Goal: Information Seeking & Learning: Find contact information

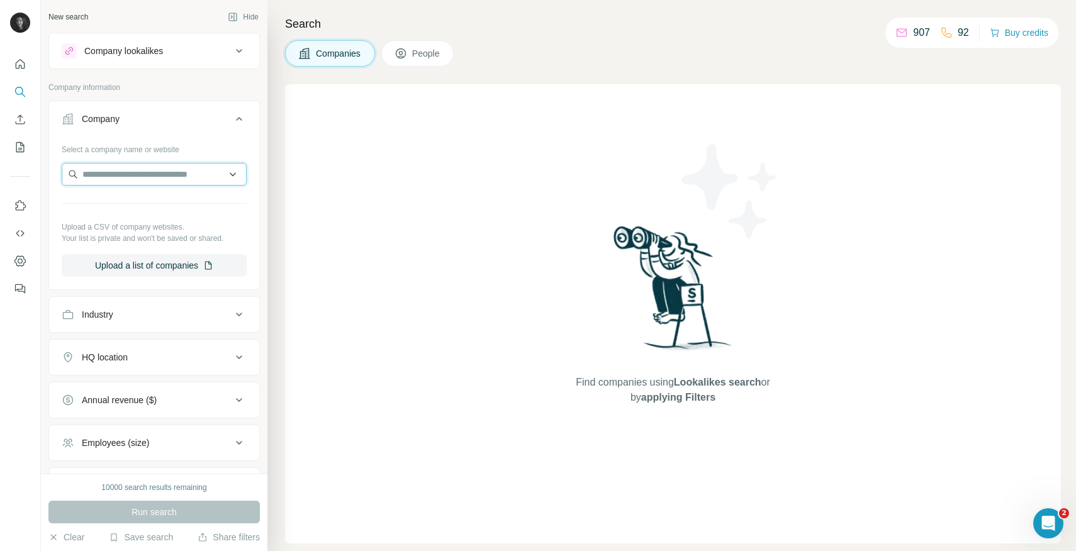
click at [176, 172] on input "text" at bounding box center [154, 174] width 185 height 23
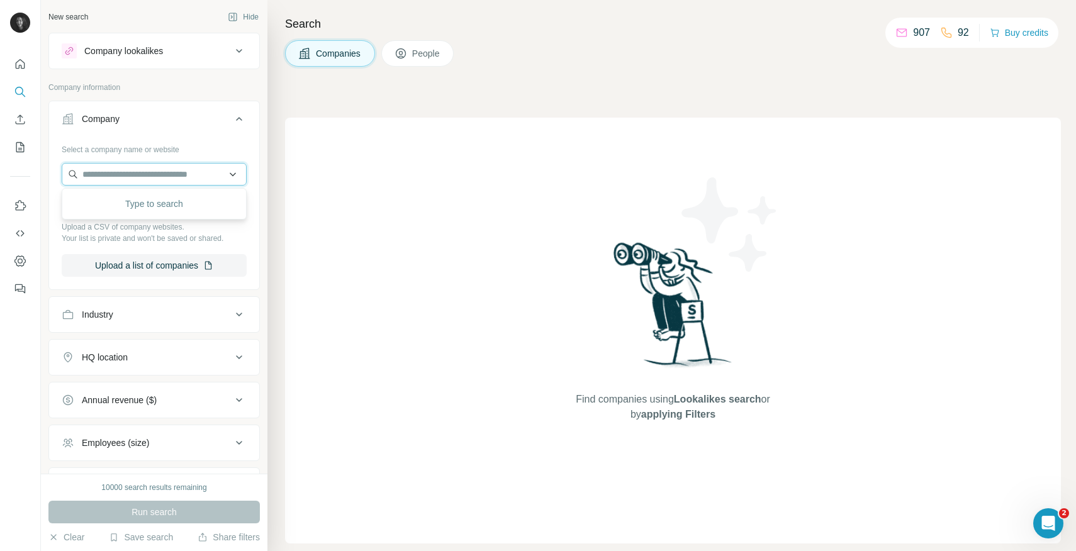
paste input "**********"
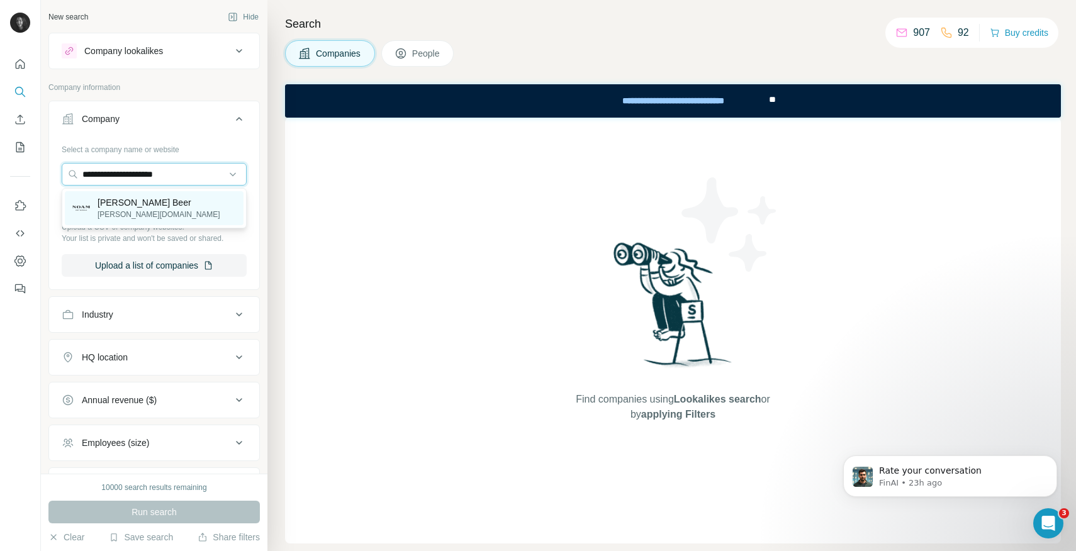
type input "**********"
click at [120, 214] on p "[PERSON_NAME][DOMAIN_NAME]" at bounding box center [159, 214] width 123 height 11
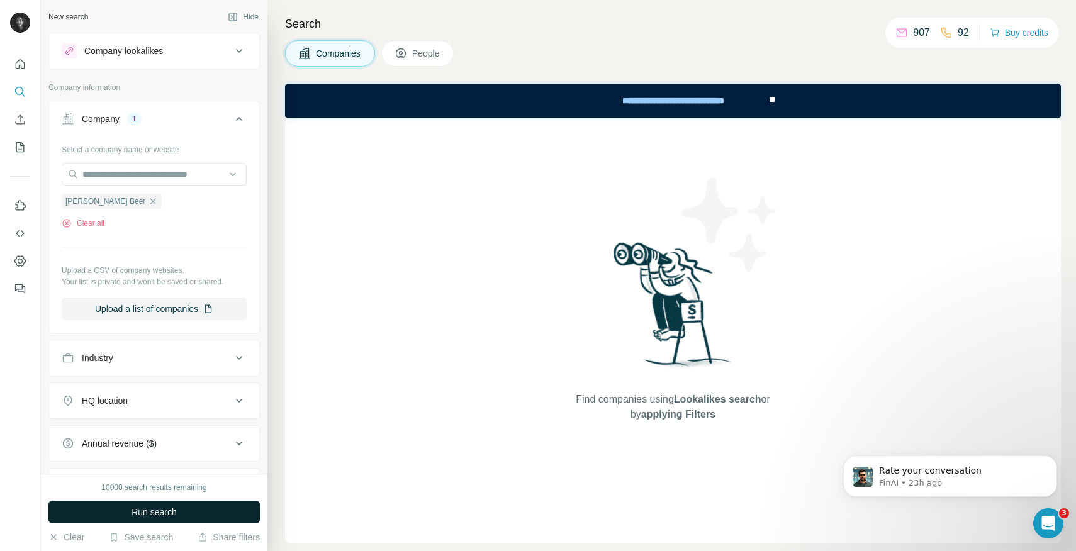
click at [180, 514] on button "Run search" at bounding box center [153, 512] width 211 height 23
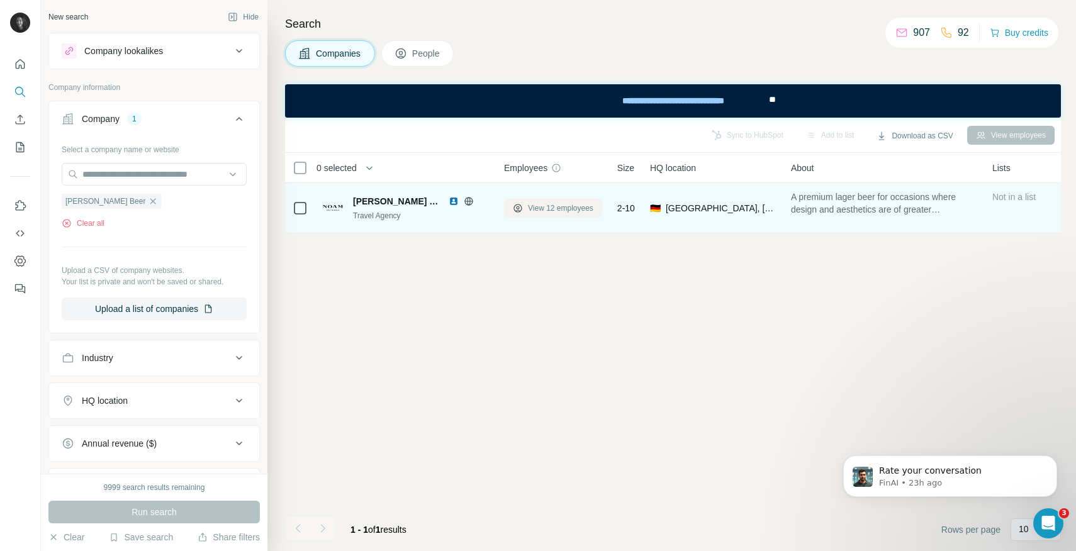
click at [559, 210] on span "View 12 employees" at bounding box center [560, 208] width 65 height 11
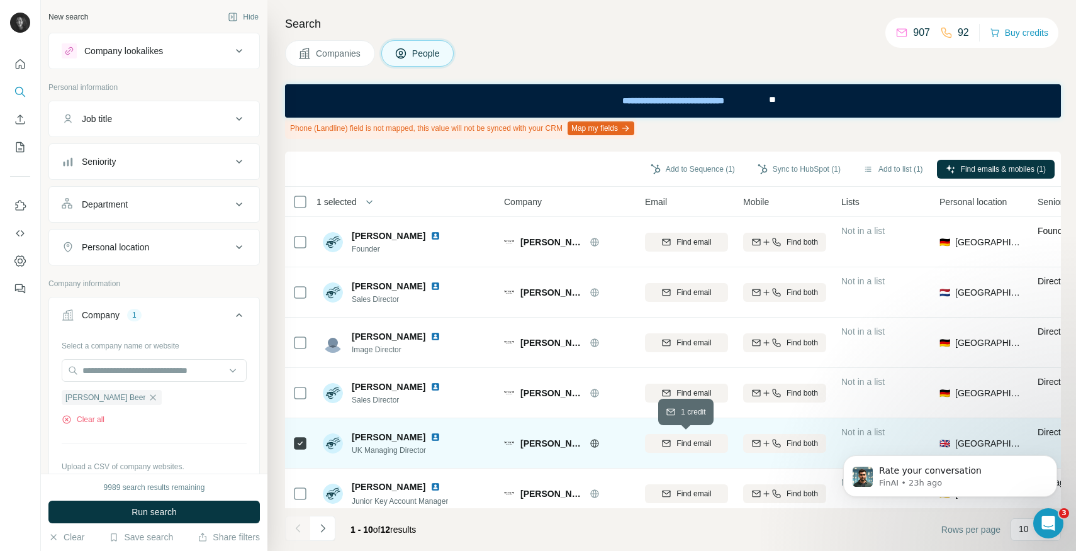
click at [678, 447] on span "Find email" at bounding box center [693, 443] width 35 height 11
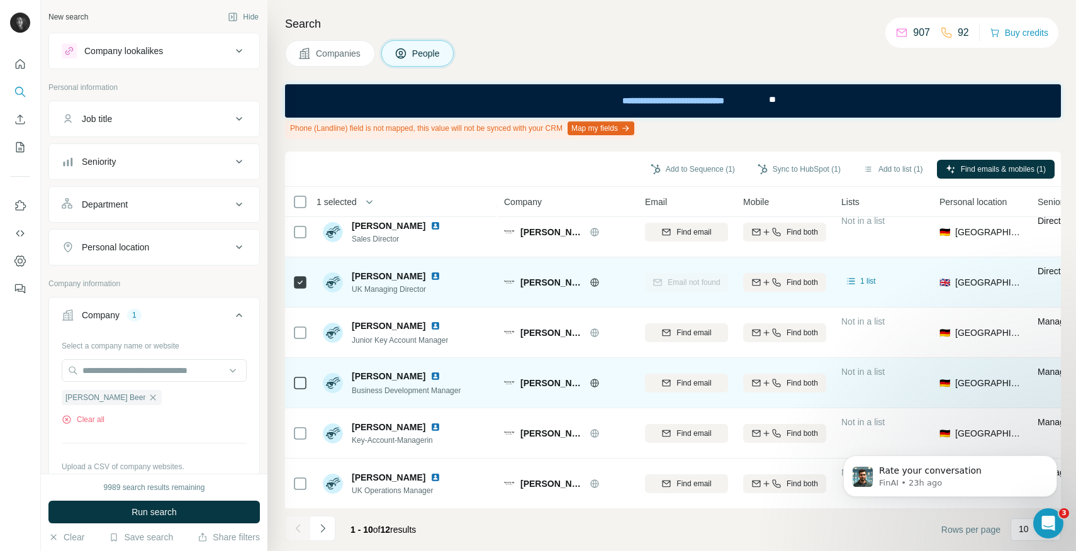
scroll to position [212, 0]
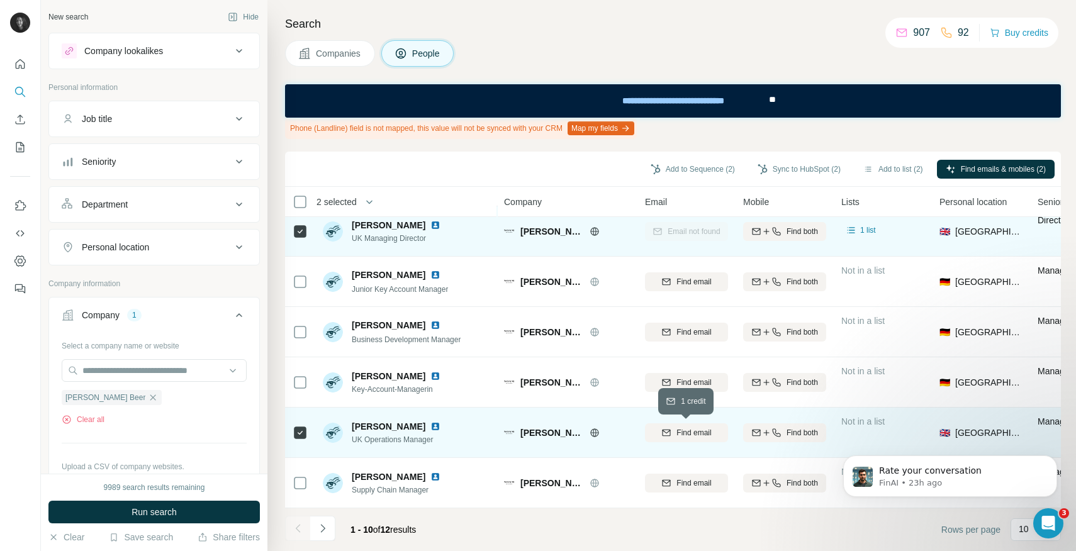
click at [693, 435] on span "Find email" at bounding box center [693, 432] width 35 height 11
click at [321, 529] on icon "Navigate to next page" at bounding box center [322, 528] width 13 height 13
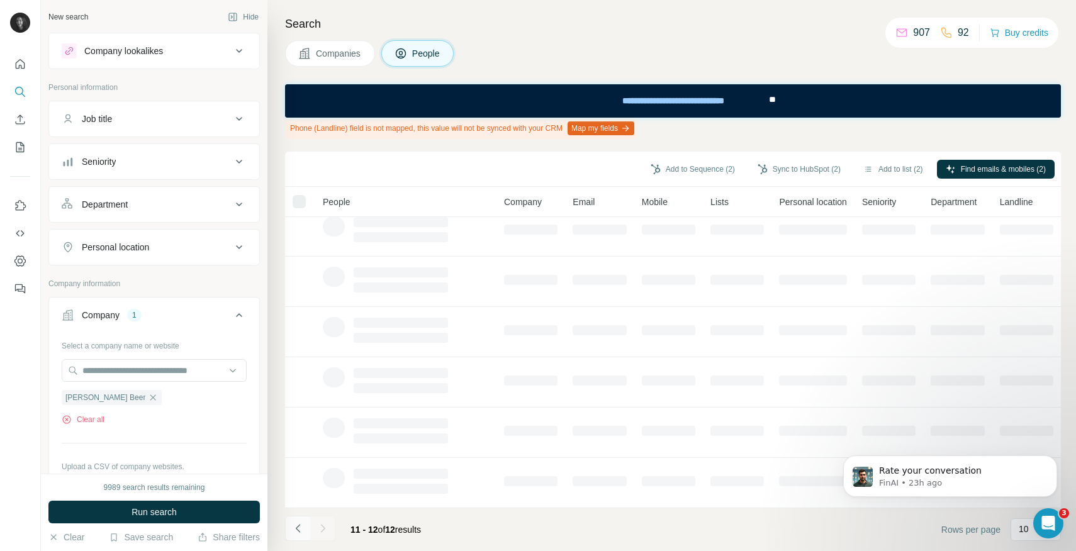
click at [300, 528] on icon "Navigate to previous page" at bounding box center [298, 528] width 13 height 13
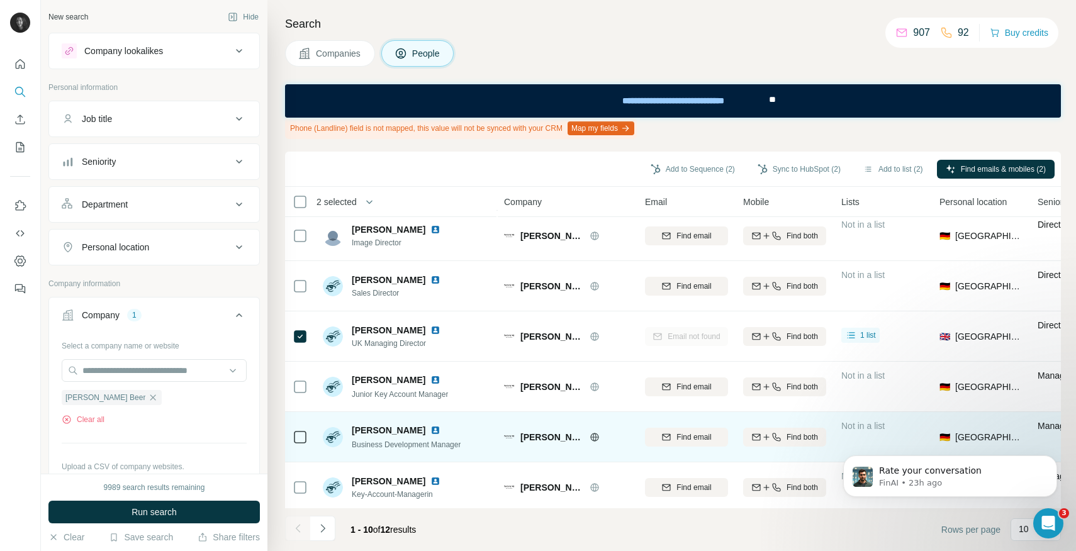
scroll to position [74, 0]
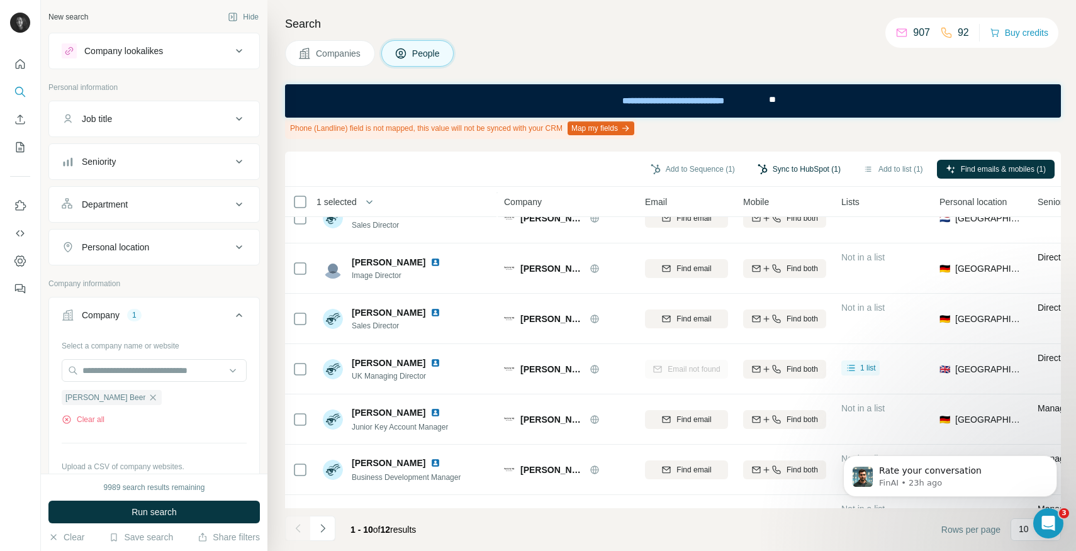
click at [803, 169] on button "Sync to HubSpot (1)" at bounding box center [799, 169] width 101 height 19
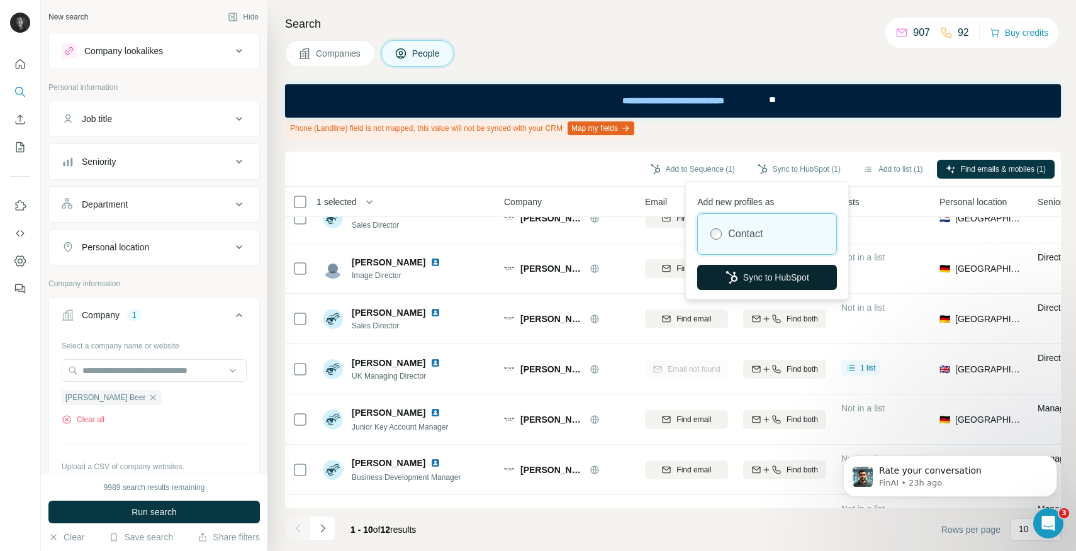
click at [768, 274] on button "Sync to HubSpot" at bounding box center [767, 277] width 140 height 25
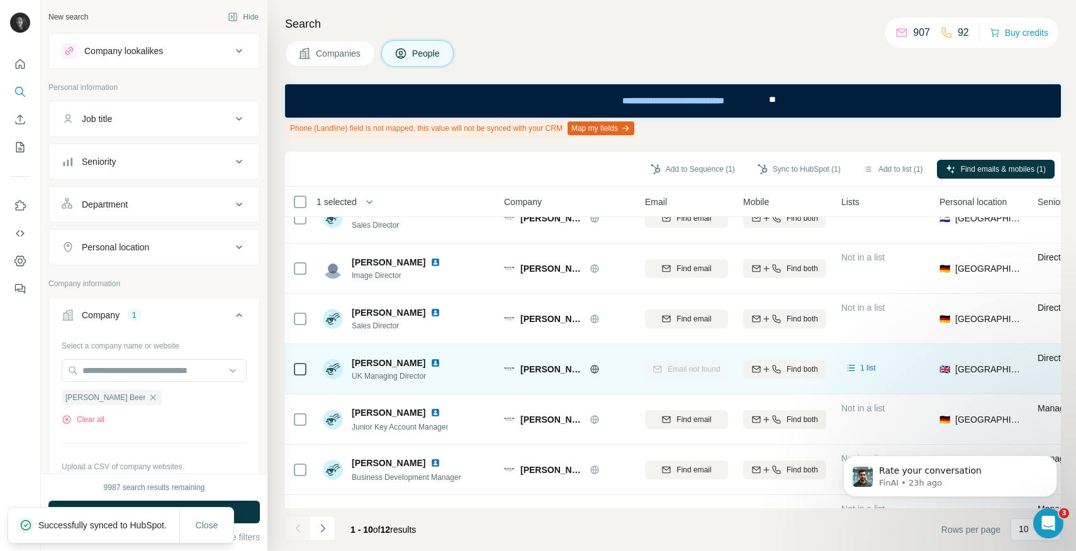
scroll to position [212, 0]
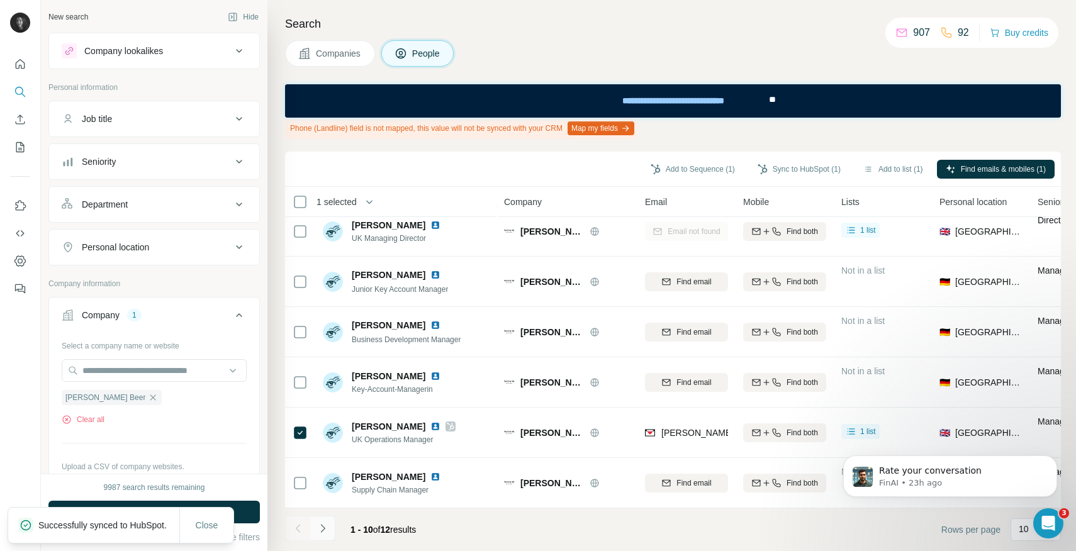
click at [326, 527] on icon "Navigate to next page" at bounding box center [322, 528] width 13 height 13
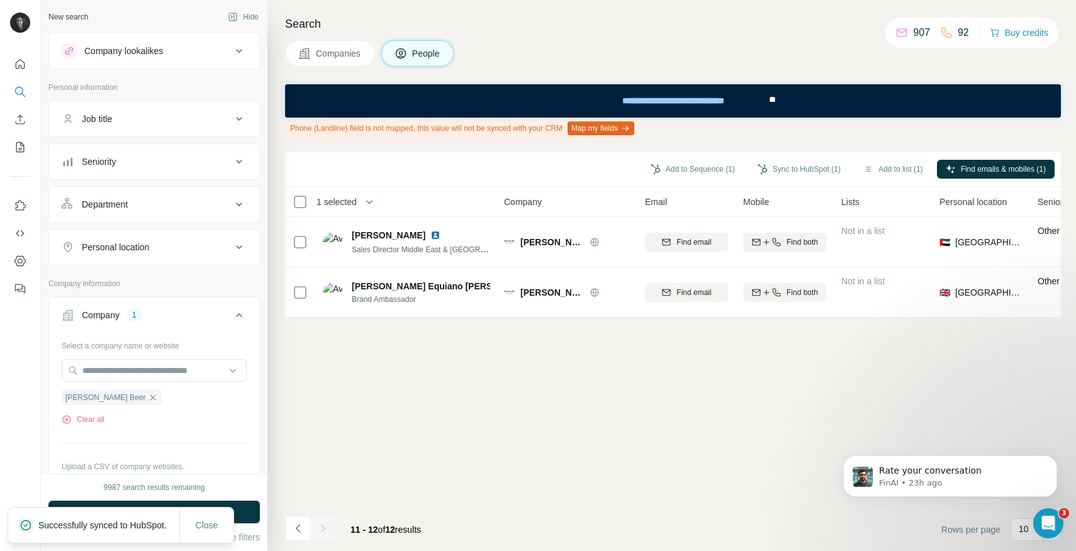
scroll to position [0, 0]
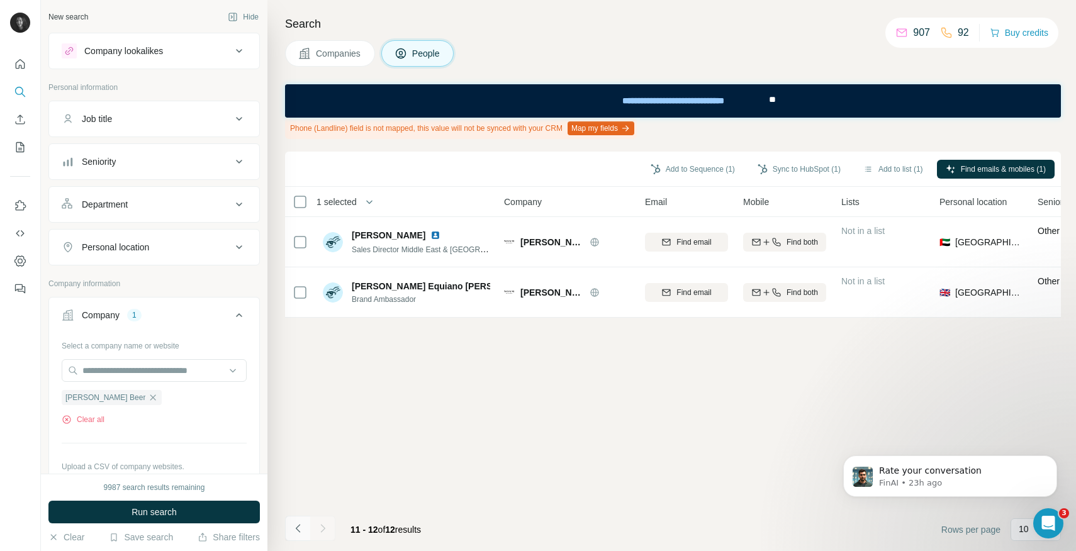
click at [306, 525] on button "Navigate to previous page" at bounding box center [297, 528] width 25 height 25
